Goal: Information Seeking & Learning: Learn about a topic

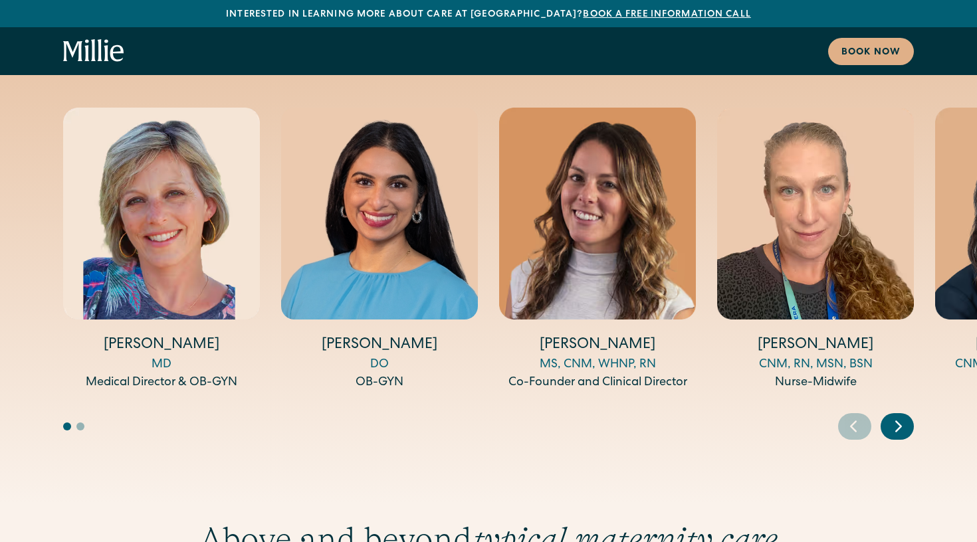
scroll to position [4812, 0]
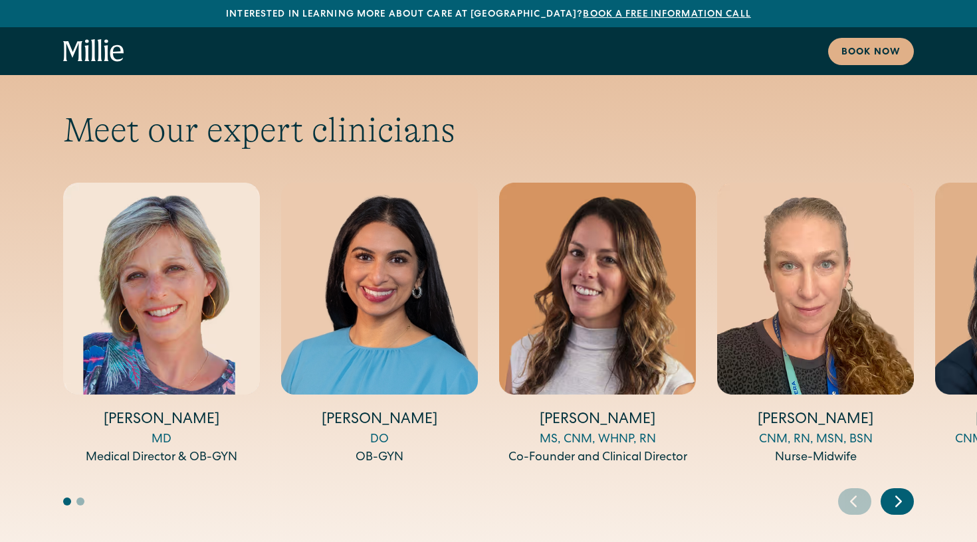
click at [888, 439] on div "Meet our expert clinicians Amy Kane MD Medical Director & OB-GYN Anisha Sarma D…" at bounding box center [488, 312] width 977 height 533
click at [894, 491] on icon "Next slide" at bounding box center [898, 501] width 20 height 21
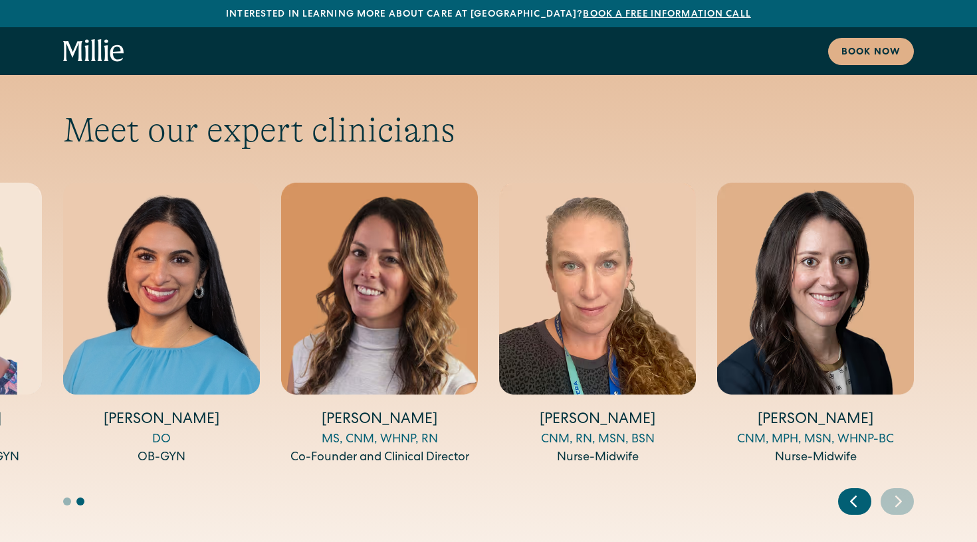
click at [894, 491] on icon "Next slide" at bounding box center [898, 501] width 20 height 21
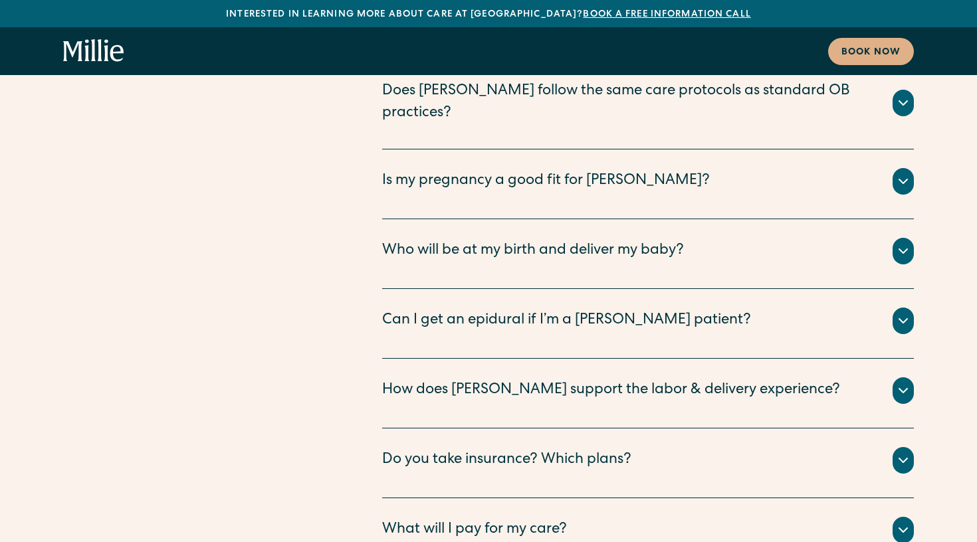
scroll to position [7223, 0]
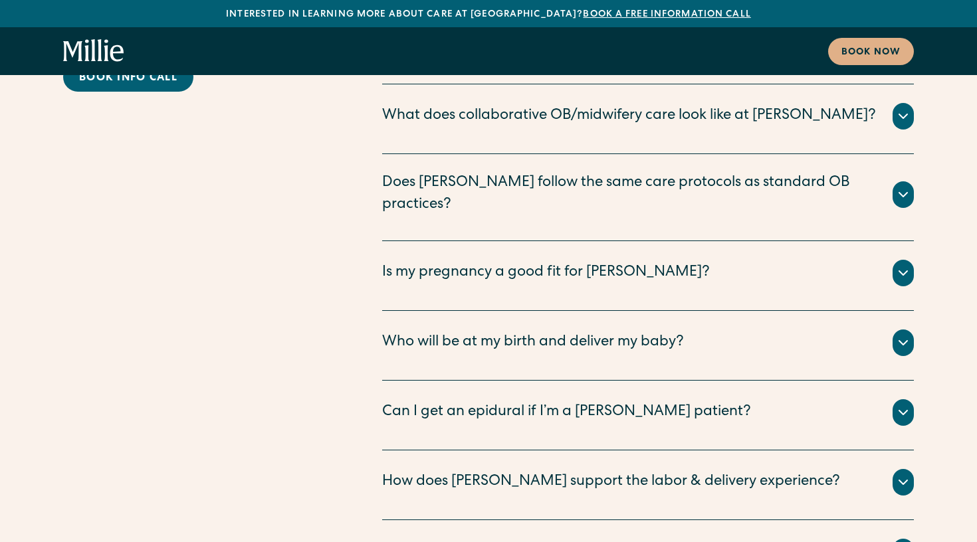
click at [467, 402] on div "Can I get an epidural if I’m a [PERSON_NAME] patient?" at bounding box center [566, 413] width 369 height 22
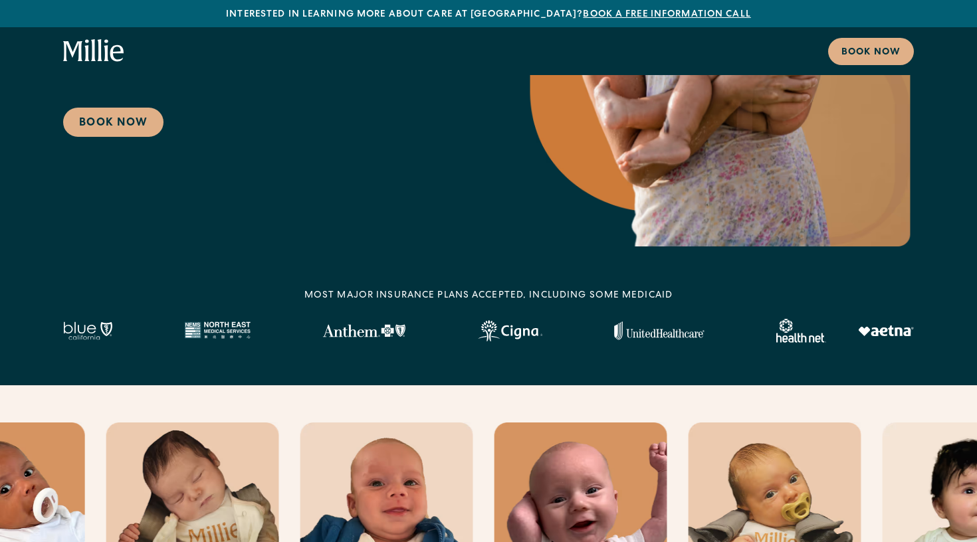
scroll to position [0, 0]
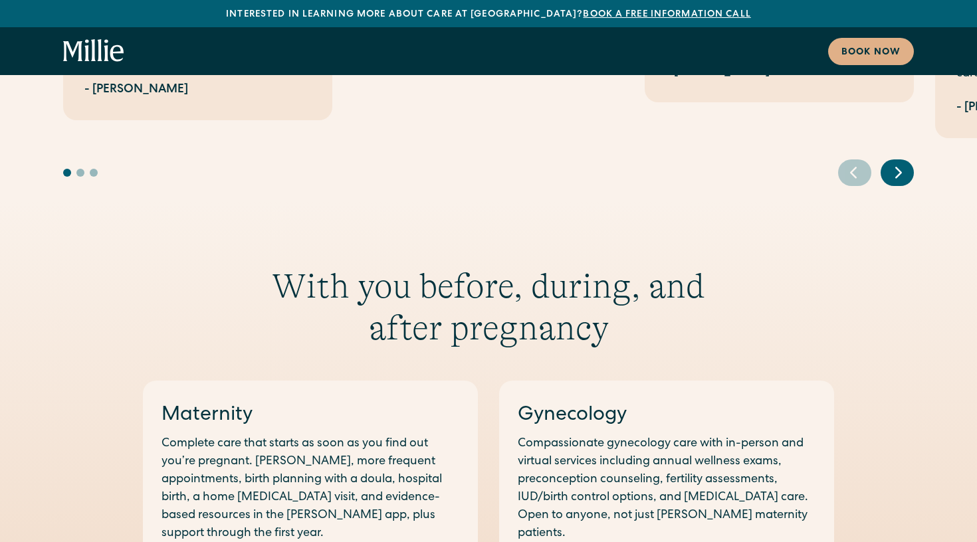
scroll to position [1272, 0]
